Goal: Find specific page/section: Find specific page/section

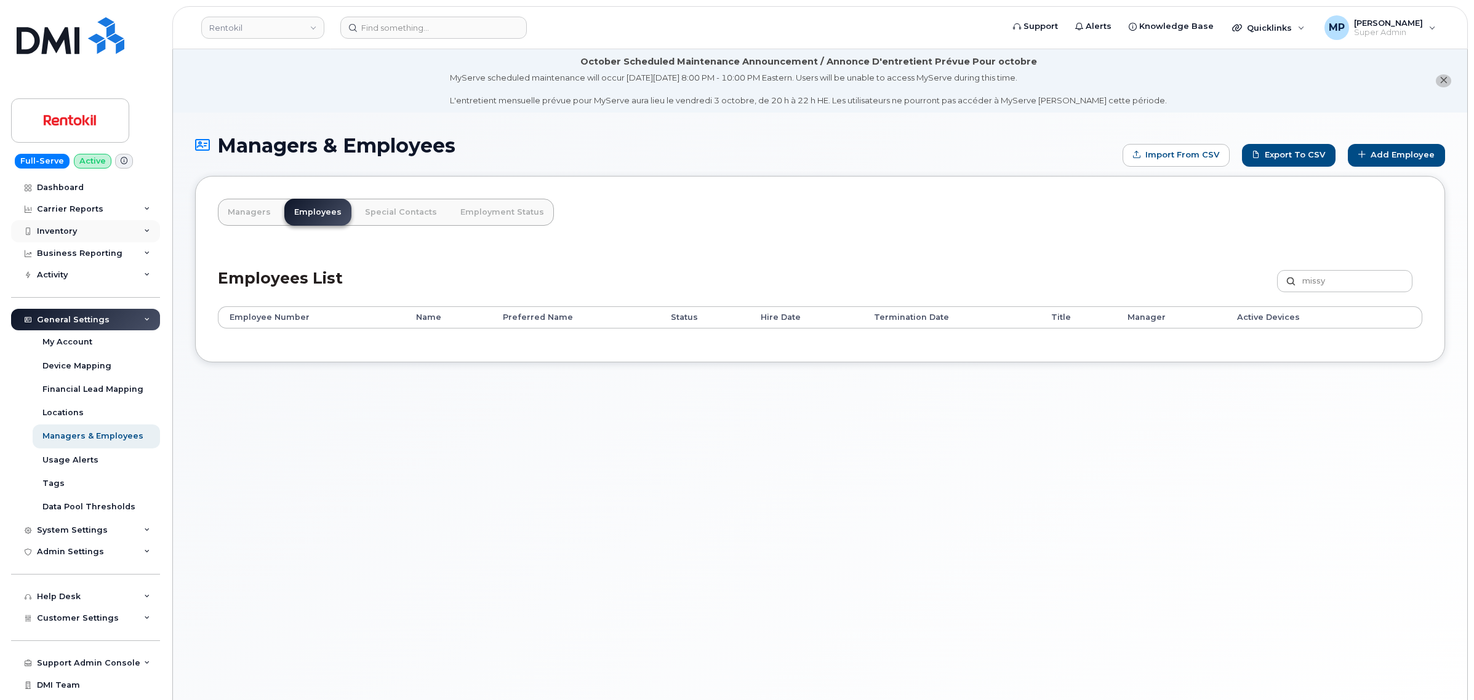
click at [66, 234] on div "Inventory" at bounding box center [57, 232] width 40 height 10
click at [74, 225] on div "Inventory" at bounding box center [85, 231] width 149 height 22
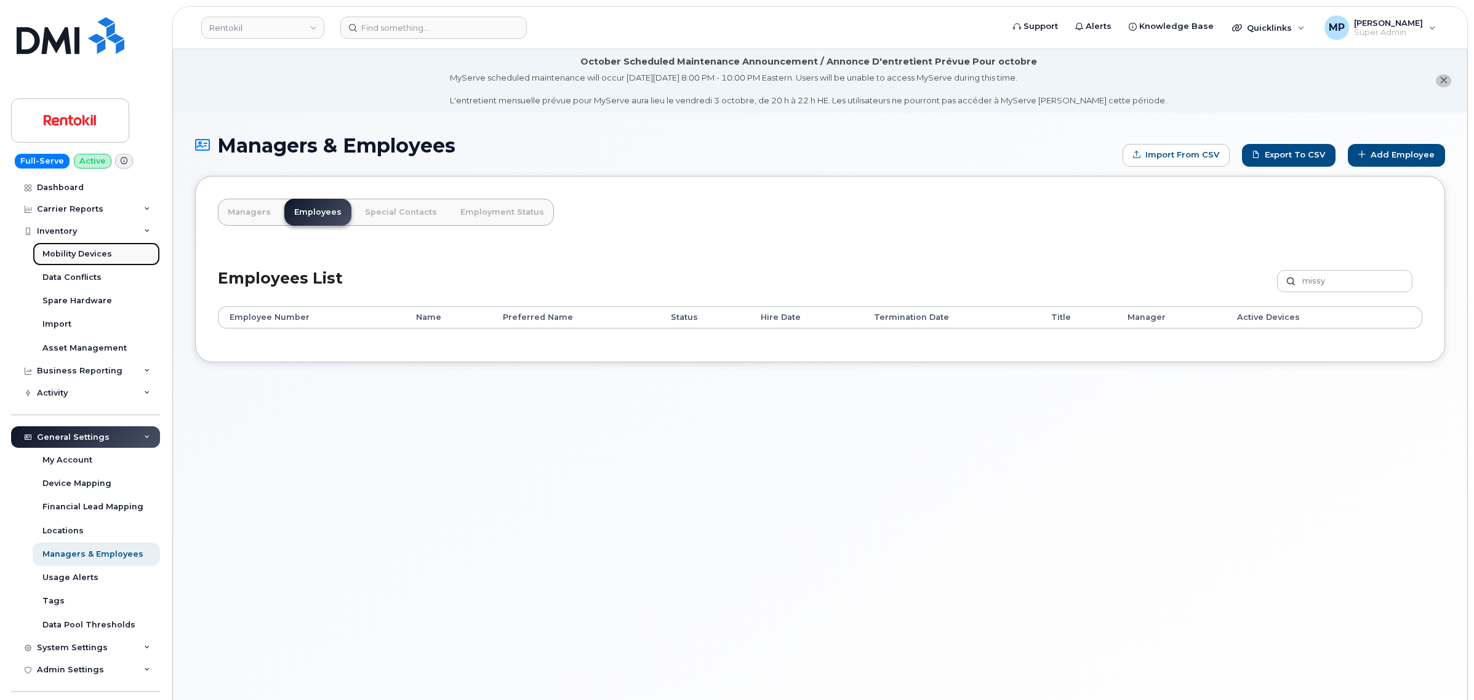
click at [74, 253] on div "Mobility Devices" at bounding box center [77, 254] width 70 height 11
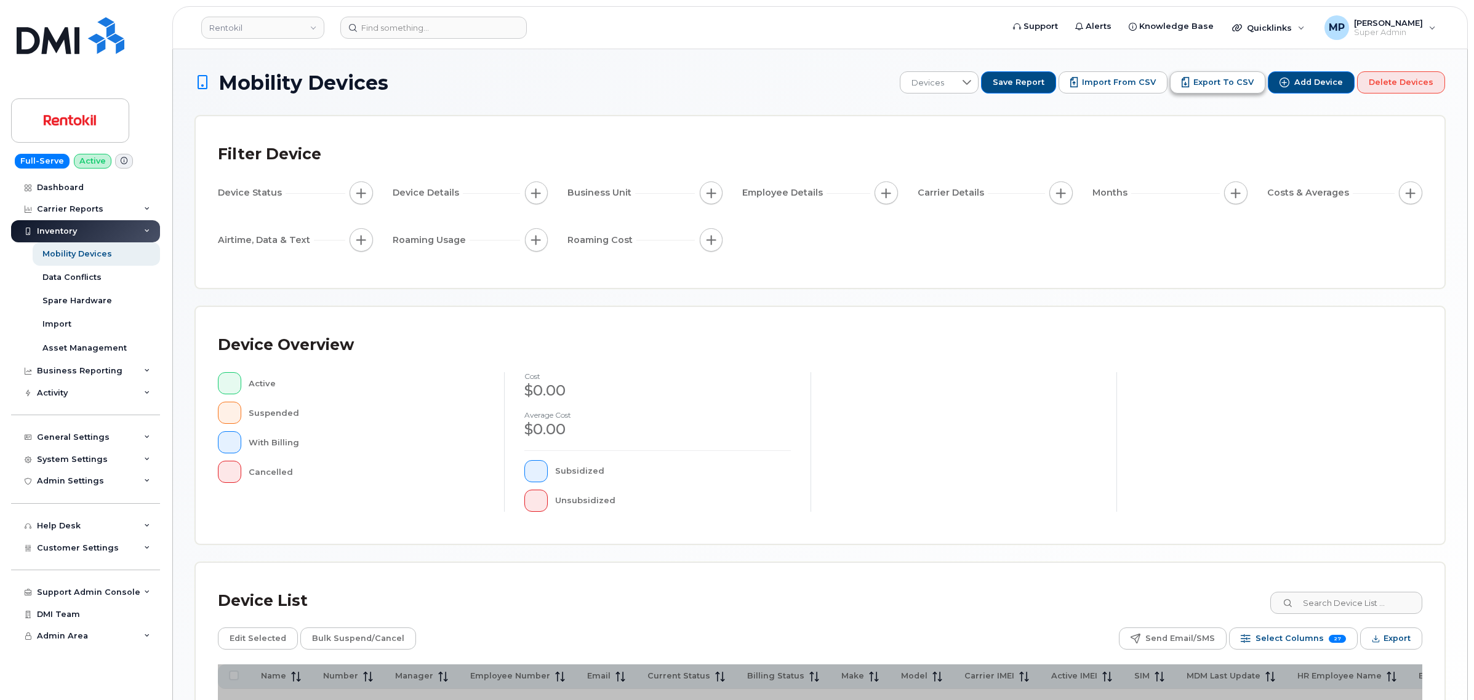
click at [1222, 84] on span "Export to CSV" at bounding box center [1224, 82] width 60 height 11
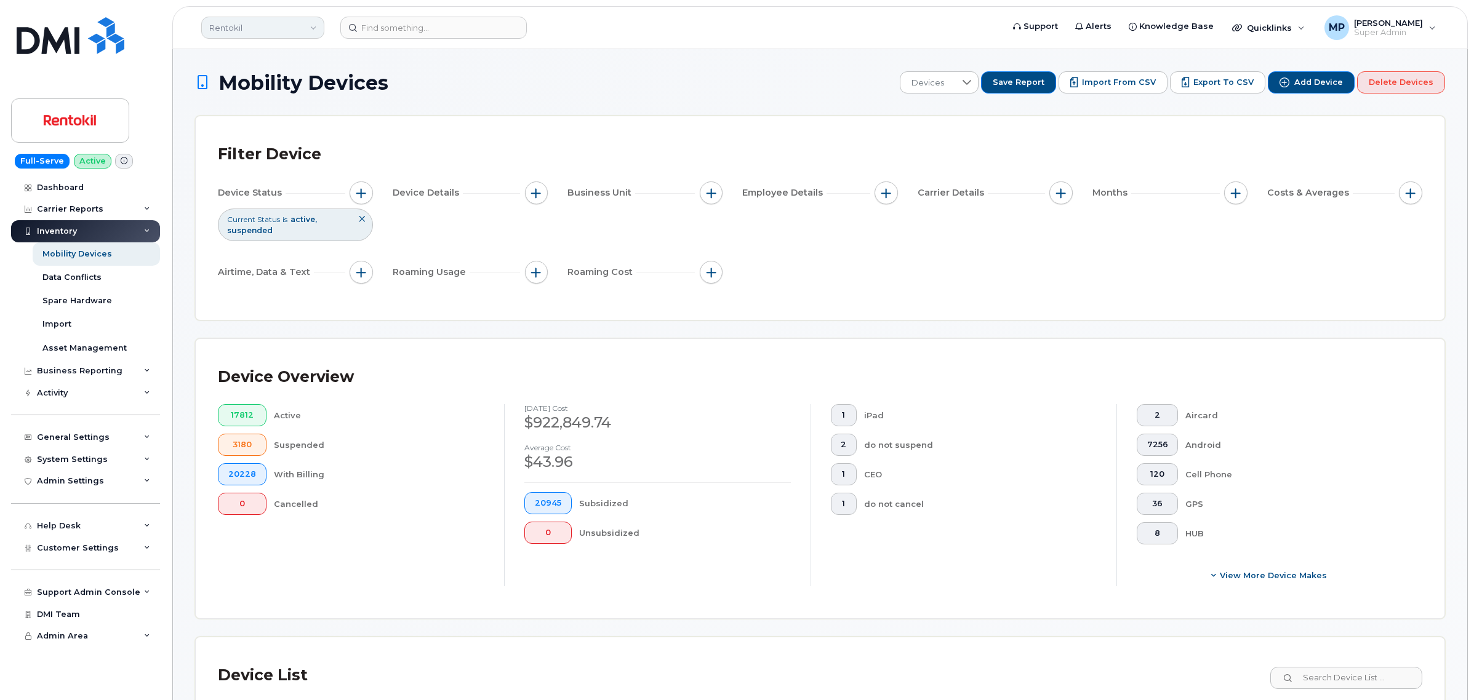
click at [276, 26] on link "Rentokil" at bounding box center [262, 28] width 123 height 22
type input "abm"
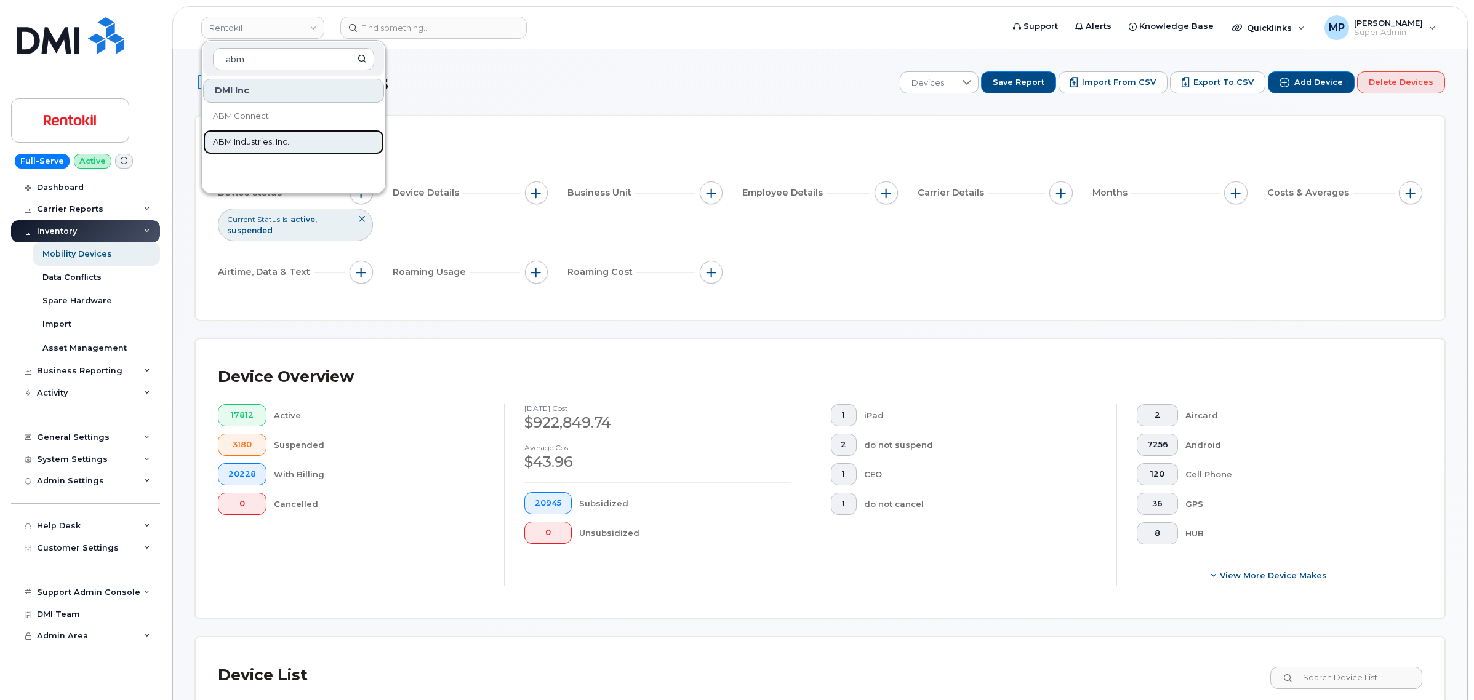
click at [250, 146] on span "ABM Industries, Inc." at bounding box center [251, 142] width 76 height 12
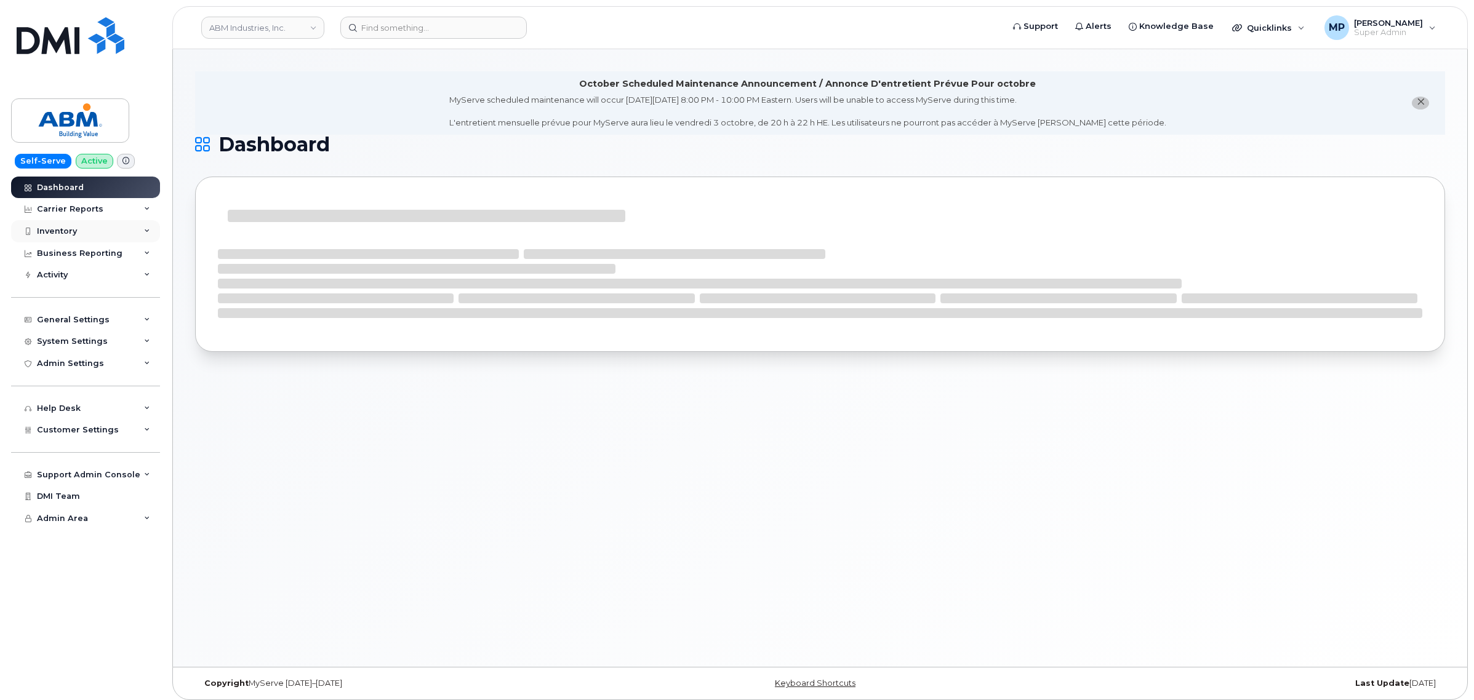
click at [75, 226] on div "Inventory" at bounding box center [85, 231] width 149 height 22
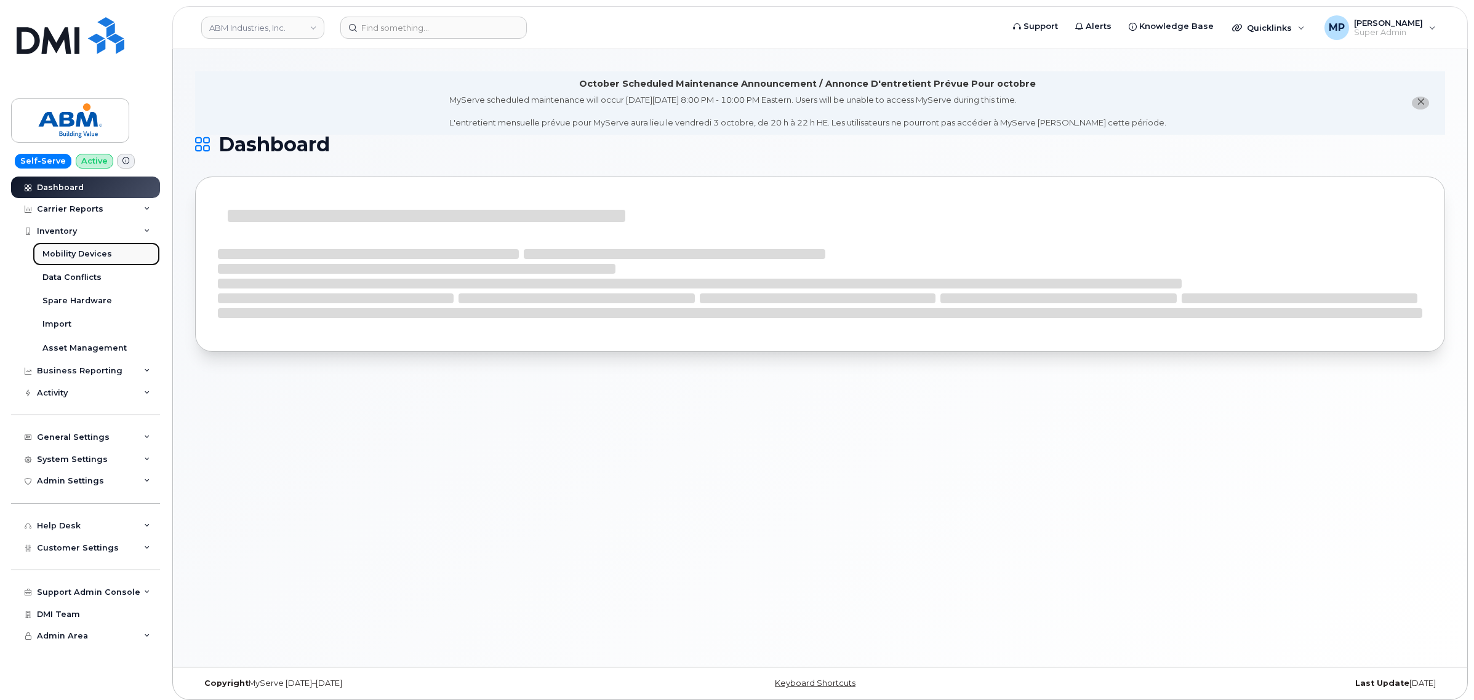
click at [68, 251] on div "Mobility Devices" at bounding box center [77, 254] width 70 height 11
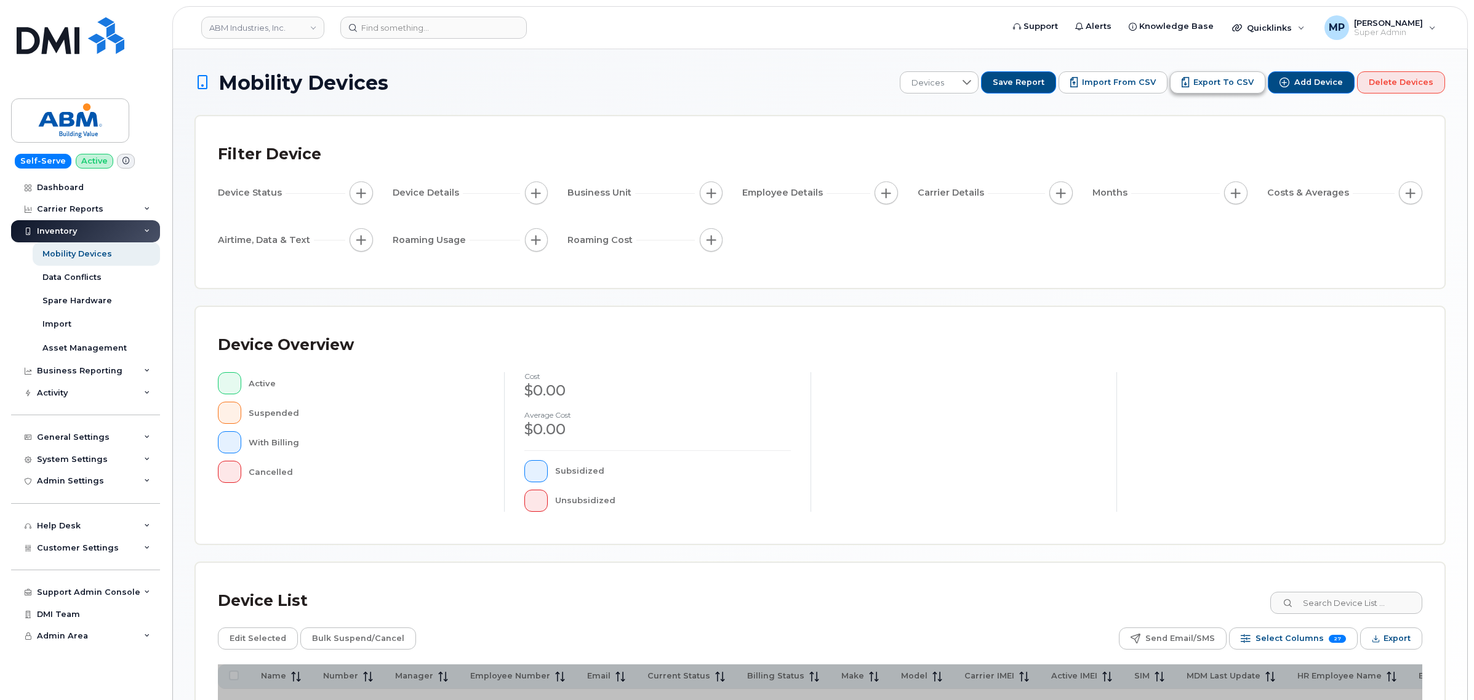
click at [1225, 74] on button "Export to CSV" at bounding box center [1217, 82] width 95 height 22
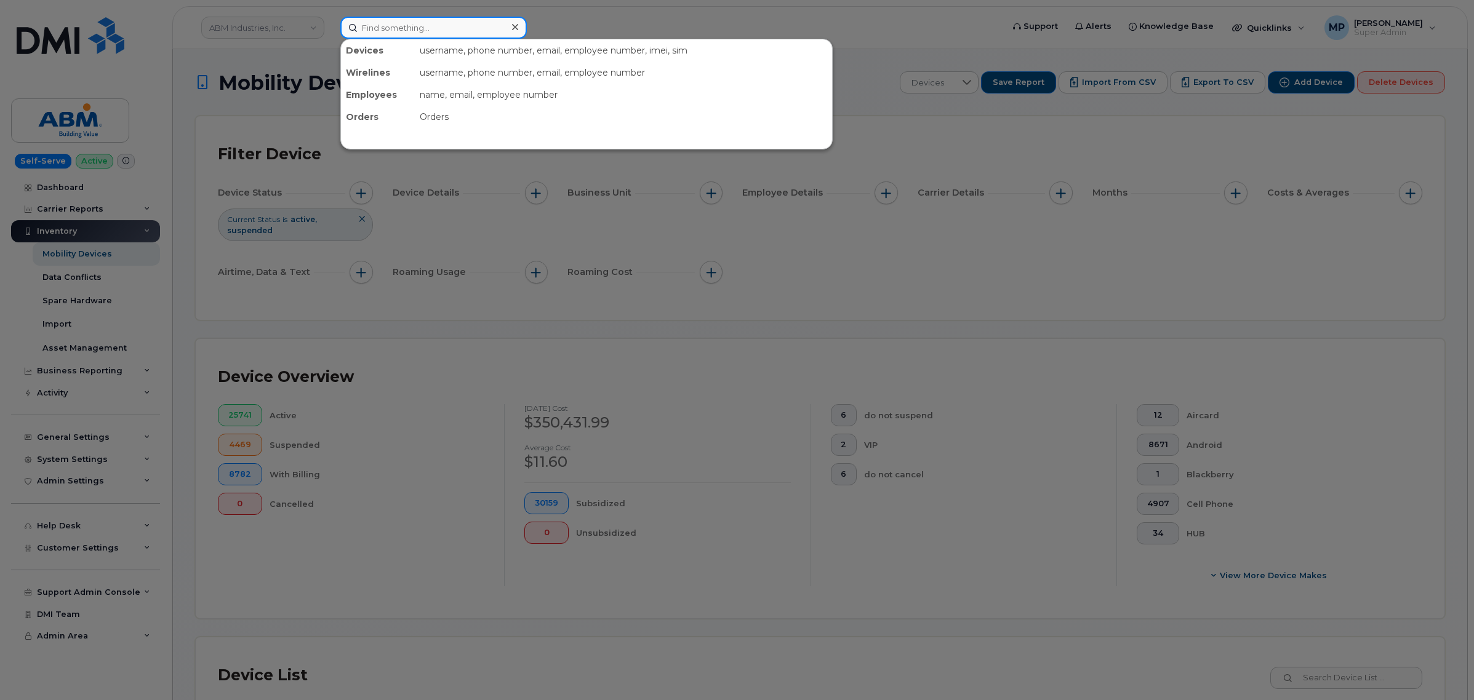
click at [407, 26] on input at bounding box center [433, 28] width 187 height 22
paste input "3162548623"
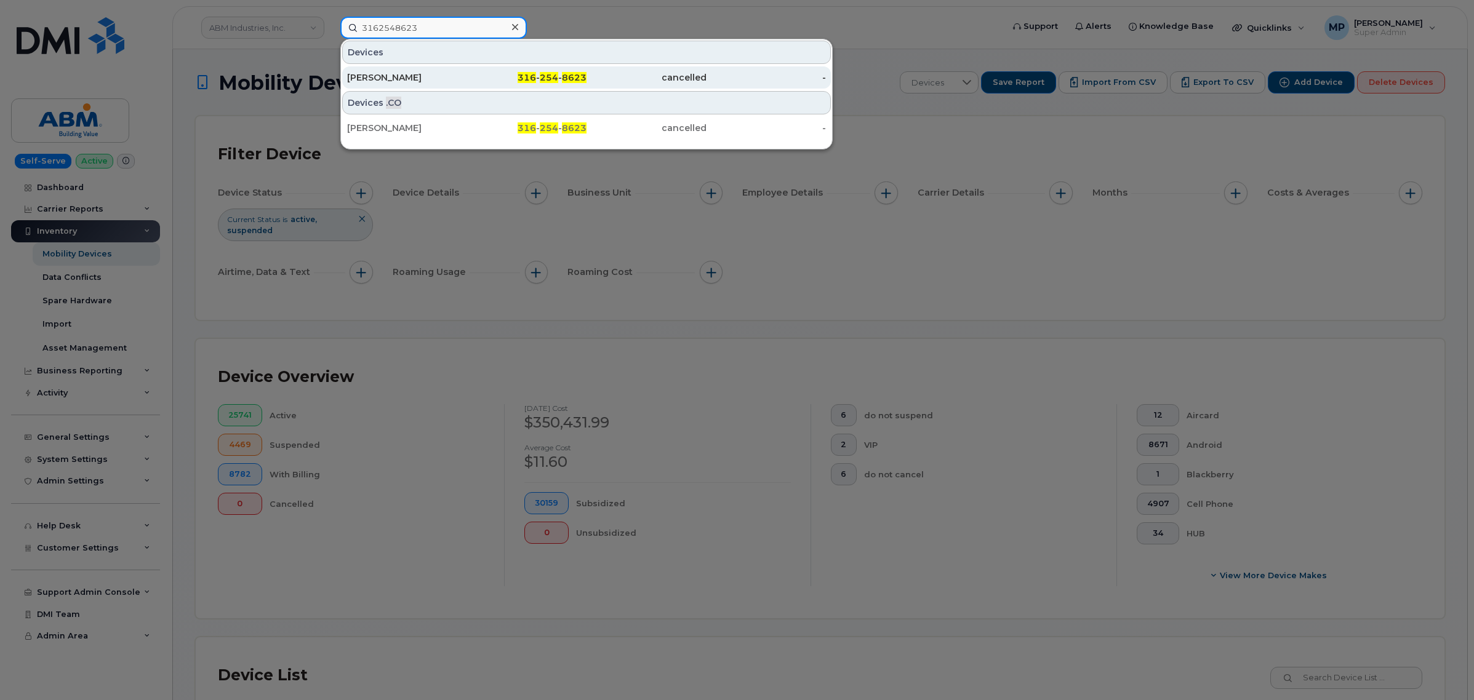
type input "3162548623"
click at [401, 74] on div "[PERSON_NAME]" at bounding box center [407, 77] width 120 height 12
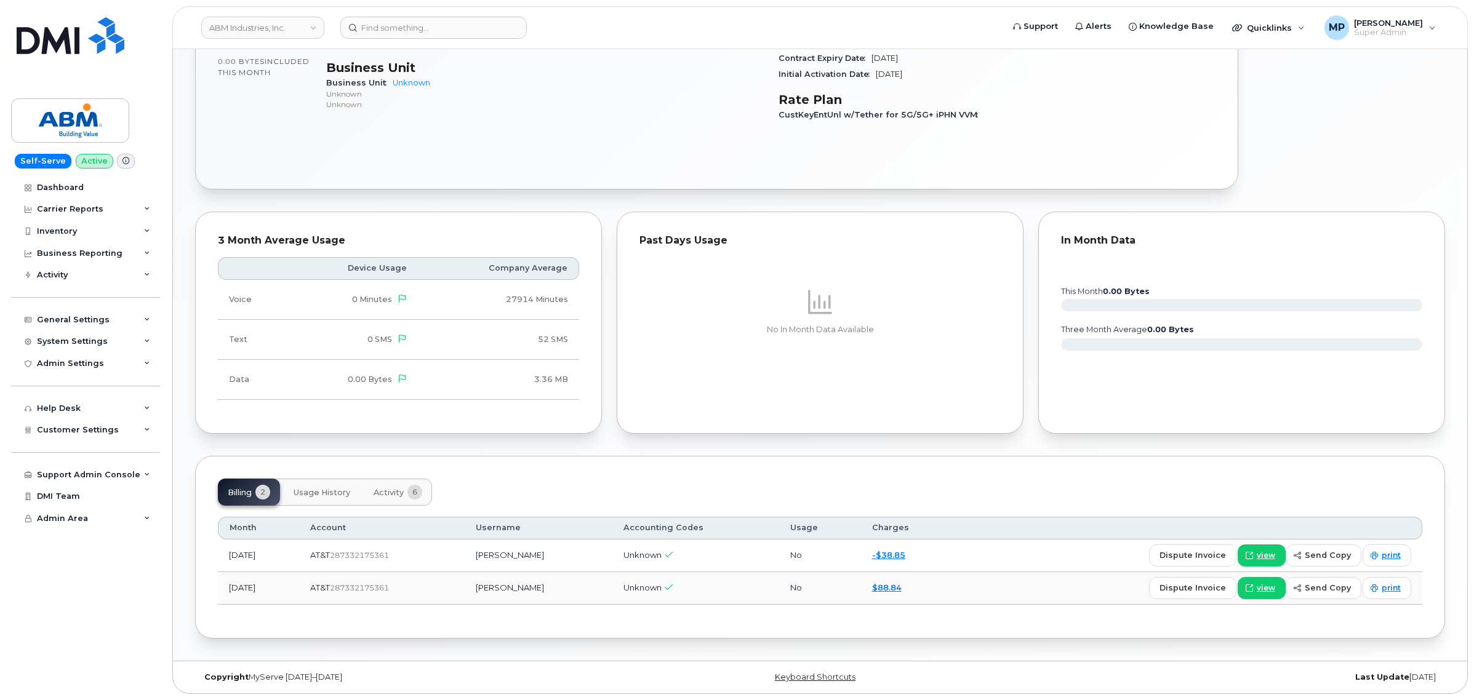
scroll to position [496, 0]
click at [1268, 553] on span "view" at bounding box center [1266, 555] width 18 height 11
